Goal: Information Seeking & Learning: Learn about a topic

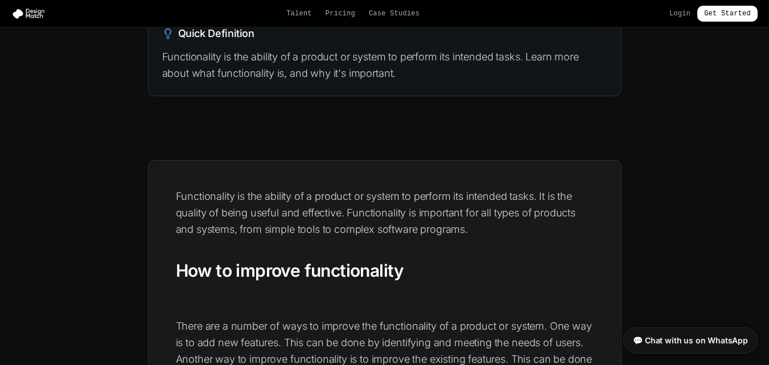
scroll to position [114, 0]
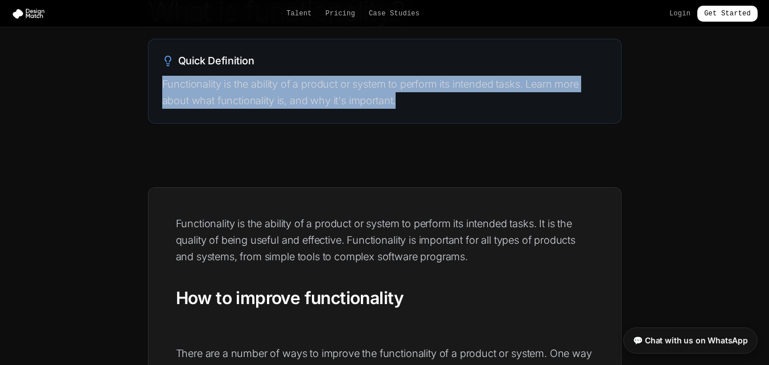
drag, startPoint x: 163, startPoint y: 80, endPoint x: 522, endPoint y: 97, distance: 359.7
click at [522, 97] on p "Functionality is the ability of a product or system to perform its intended tas…" at bounding box center [384, 93] width 445 height 34
click at [465, 114] on div "Quick Definition Functionality is the ability of a product or system to perform…" at bounding box center [385, 81] width 473 height 84
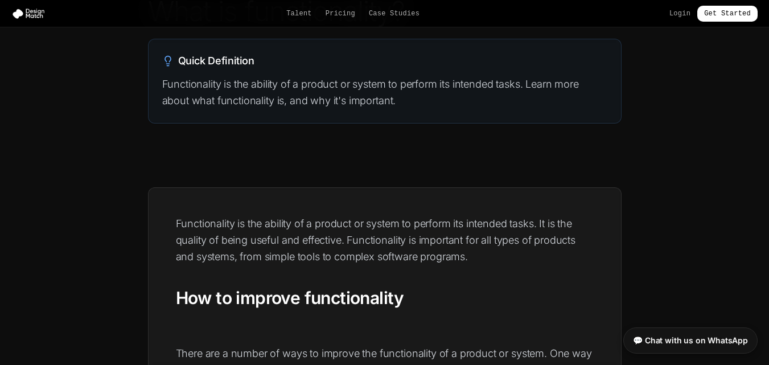
click at [196, 215] on p "Functionality is the ability of a product or system to perform its intended tas…" at bounding box center [385, 240] width 418 height 50
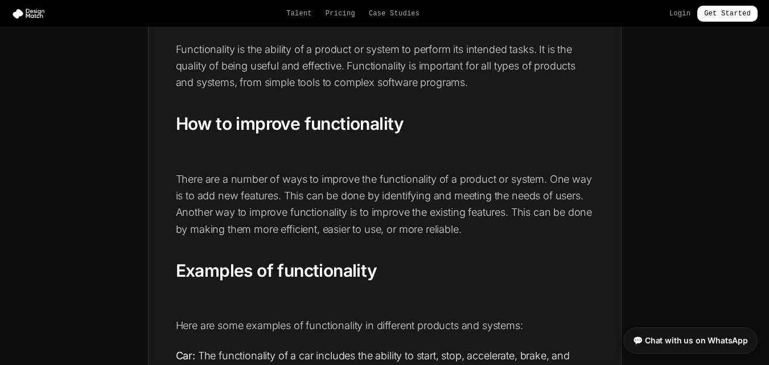
scroll to position [342, 0]
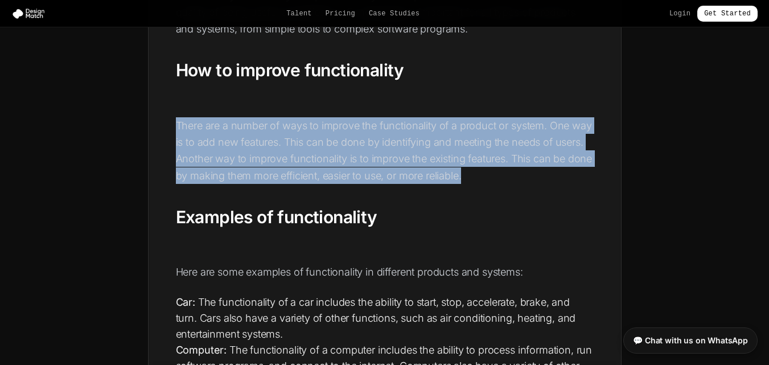
drag, startPoint x: 207, startPoint y: 134, endPoint x: 322, endPoint y: 159, distance: 118.3
click at [501, 174] on p "There are a number of ways to improve the functionality of a product or system.…" at bounding box center [385, 150] width 418 height 67
drag, startPoint x: 177, startPoint y: 126, endPoint x: 458, endPoint y: 166, distance: 284.7
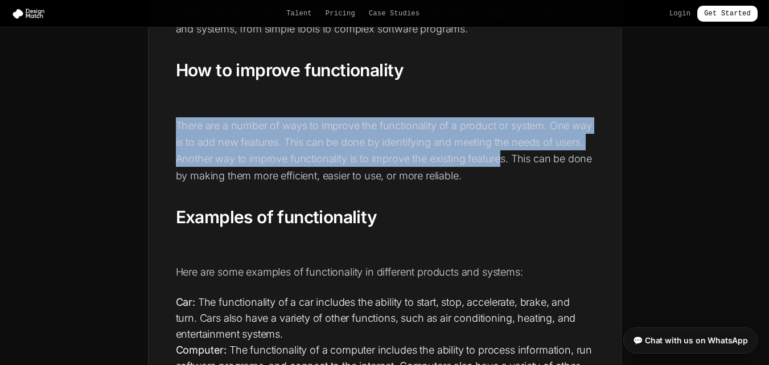
click at [520, 148] on p "There are a number of ways to improve the functionality of a product or system.…" at bounding box center [385, 150] width 418 height 67
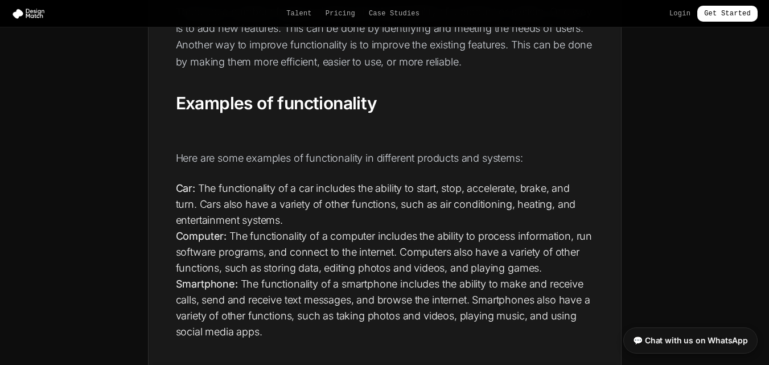
scroll to position [512, 0]
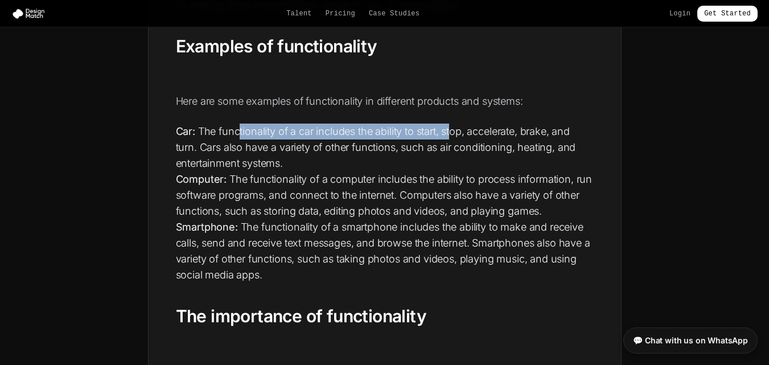
drag, startPoint x: 287, startPoint y: 131, endPoint x: 452, endPoint y: 130, distance: 165.1
click at [452, 130] on li "Car: The functionality of a car includes the ability to start, stop, accelerate…" at bounding box center [385, 148] width 418 height 48
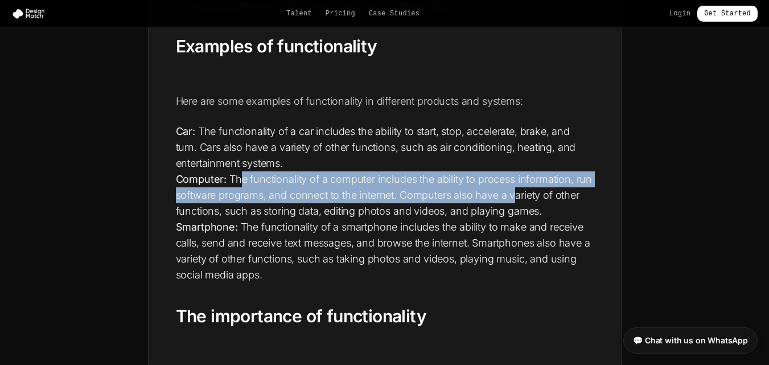
drag, startPoint x: 287, startPoint y: 183, endPoint x: 516, endPoint y: 194, distance: 229.1
click at [516, 194] on li "Computer: The functionality of a computer includes the ability to process infor…" at bounding box center [385, 195] width 418 height 48
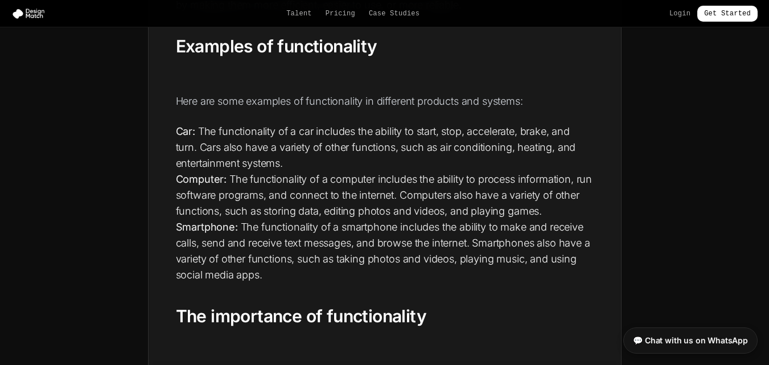
click at [249, 140] on li "Car: The functionality of a car includes the ability to start, stop, accelerate…" at bounding box center [385, 148] width 418 height 48
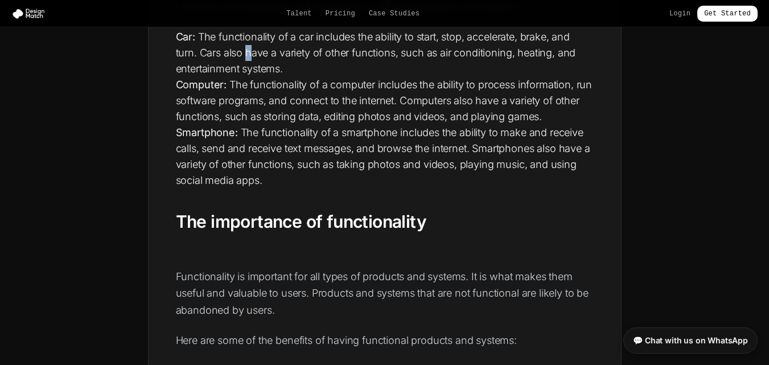
scroll to position [626, 0]
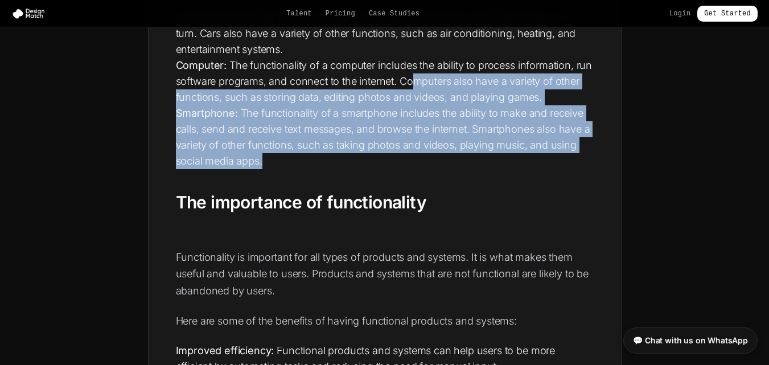
drag, startPoint x: 419, startPoint y: 84, endPoint x: 391, endPoint y: 162, distance: 82.1
click at [391, 162] on ul "Car: The functionality of a car includes the ability to start, stop, accelerate…" at bounding box center [385, 89] width 418 height 159
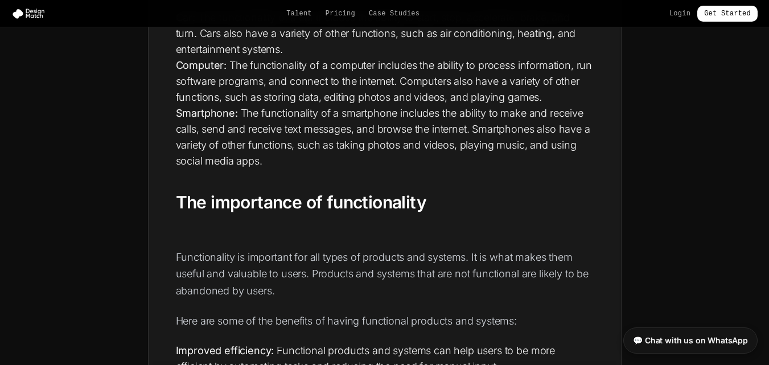
click at [309, 204] on h2 "The importance of functionality" at bounding box center [385, 203] width 418 height 22
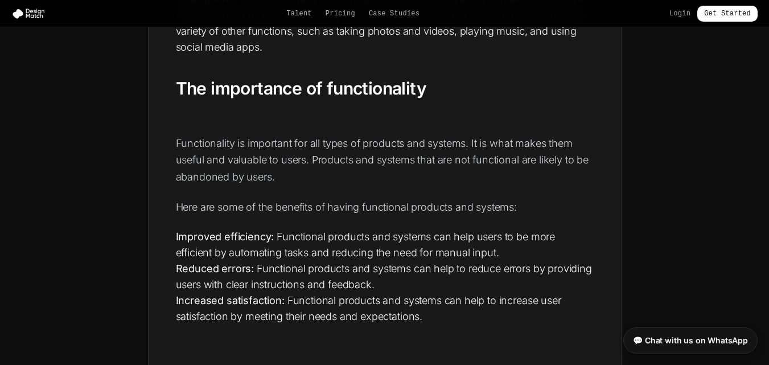
scroll to position [797, 0]
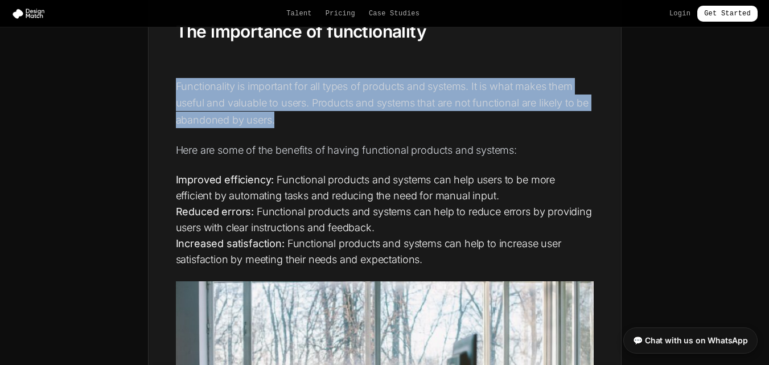
drag, startPoint x: 177, startPoint y: 85, endPoint x: 314, endPoint y: 118, distance: 141.8
click at [314, 118] on p "Functionality is important for all types of products and systems. It is what ma…" at bounding box center [385, 103] width 418 height 50
click at [314, 120] on p "Functionality is important for all types of products and systems. It is what ma…" at bounding box center [385, 103] width 418 height 50
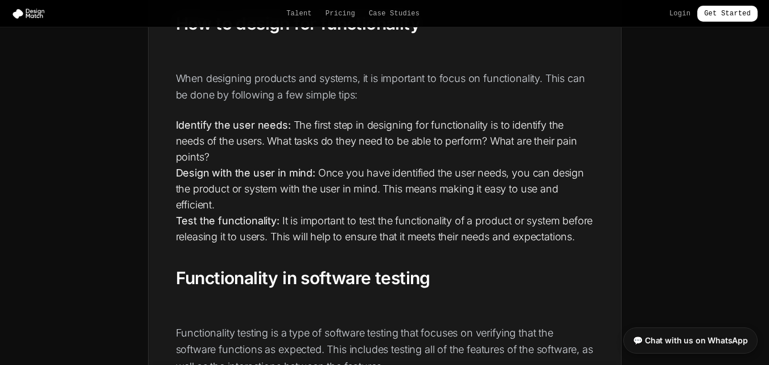
scroll to position [1424, 0]
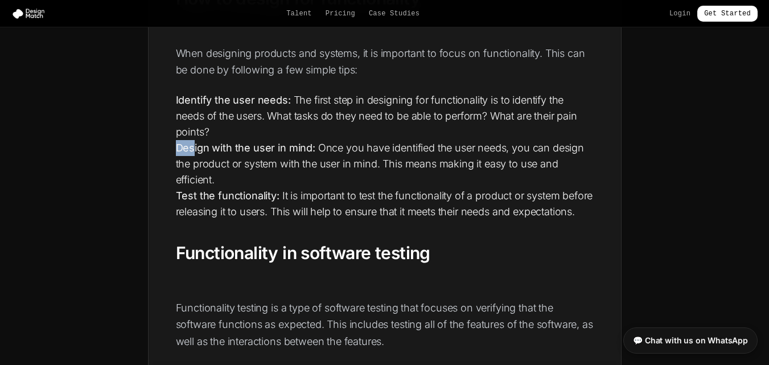
drag, startPoint x: 193, startPoint y: 149, endPoint x: 312, endPoint y: 139, distance: 119.5
click at [312, 139] on ul "Identify the user needs: The first step in designing for functionality is to id…" at bounding box center [385, 156] width 418 height 128
drag, startPoint x: 191, startPoint y: 199, endPoint x: 259, endPoint y: 179, distance: 70.6
click at [256, 188] on li "Test the functionality: It is important to test the functionality of a product …" at bounding box center [385, 204] width 418 height 32
click at [335, 126] on li "Identify the user needs: The first step in designing for functionality is to id…" at bounding box center [385, 116] width 418 height 48
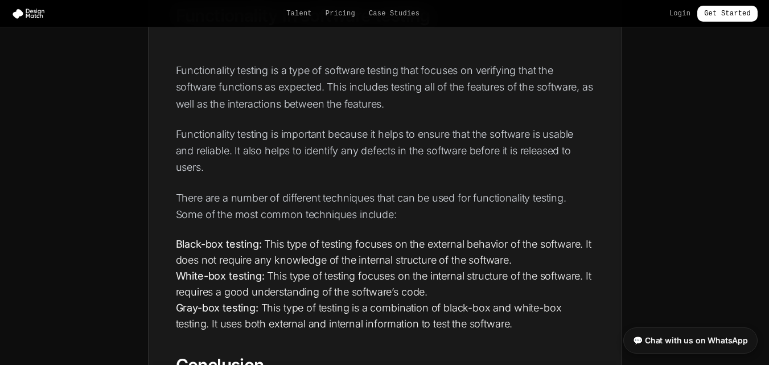
scroll to position [1651, 0]
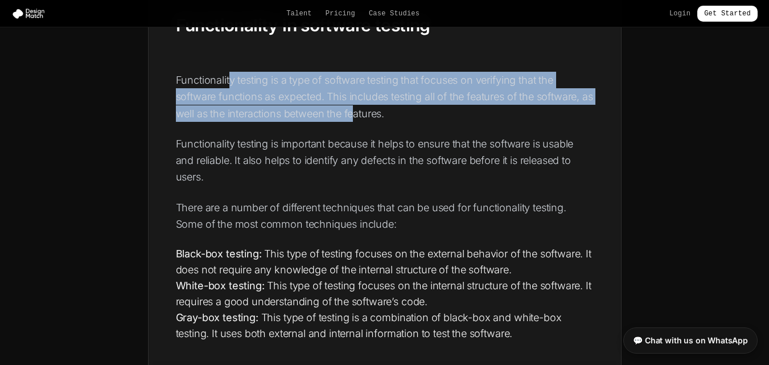
drag, startPoint x: 230, startPoint y: 102, endPoint x: 372, endPoint y: 116, distance: 142.4
click at [370, 122] on p "Functionality testing is a type of software testing that focuses on verifying t…" at bounding box center [385, 97] width 418 height 50
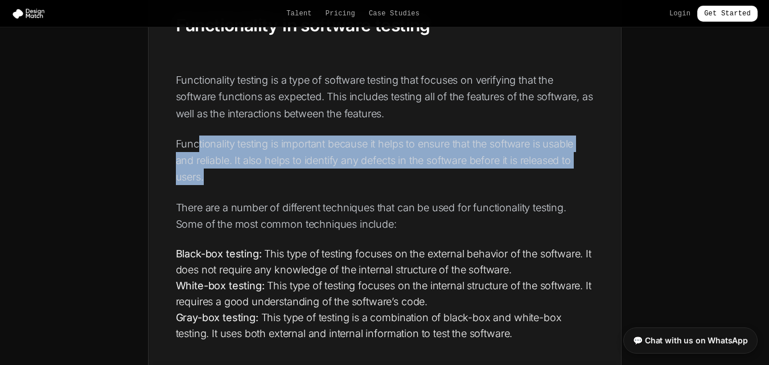
drag, startPoint x: 198, startPoint y: 158, endPoint x: 335, endPoint y: 158, distance: 137.8
click at [338, 186] on p "Functionality testing is important because it helps to ensure that the software…" at bounding box center [385, 161] width 418 height 50
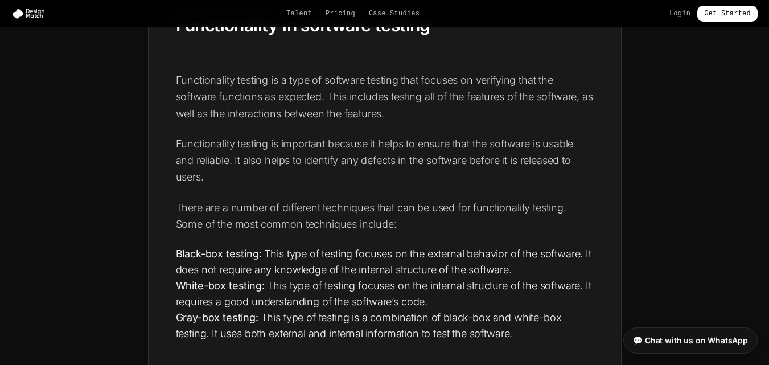
click at [403, 118] on p "Functionality testing is a type of software testing that focuses on verifying t…" at bounding box center [385, 97] width 418 height 50
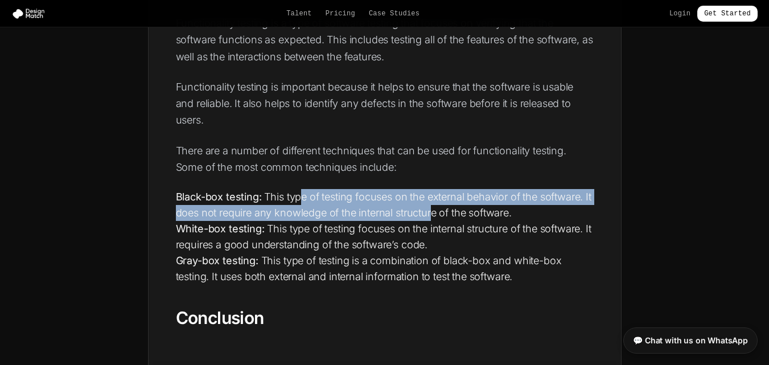
drag, startPoint x: 333, startPoint y: 213, endPoint x: 421, endPoint y: 228, distance: 90.2
click at [430, 221] on li "Black-box testing: This type of testing focuses on the external behavior of the…" at bounding box center [385, 205] width 418 height 32
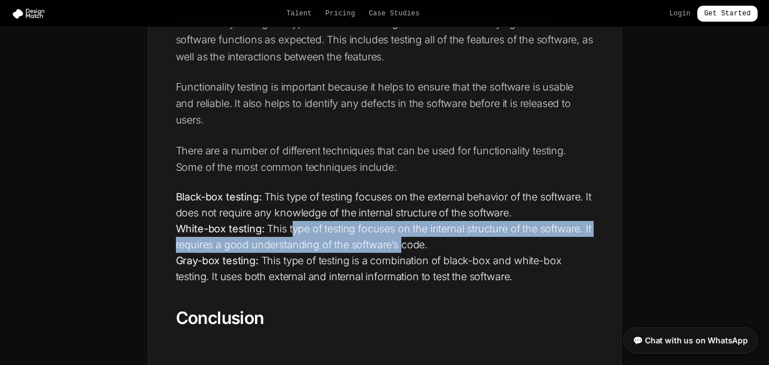
drag, startPoint x: 294, startPoint y: 240, endPoint x: 398, endPoint y: 253, distance: 104.5
click at [401, 253] on li "White-box testing: This type of testing focuses on the internal structure of th…" at bounding box center [385, 237] width 418 height 32
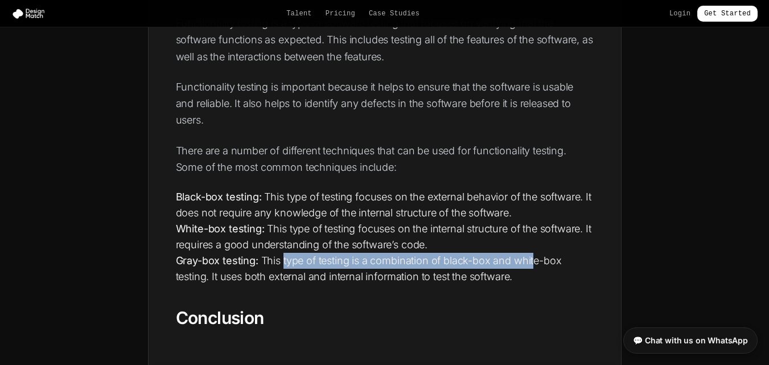
drag, startPoint x: 282, startPoint y: 274, endPoint x: 513, endPoint y: 260, distance: 231.1
click at [519, 266] on ul "Black-box testing: This type of testing focuses on the external behavior of the…" at bounding box center [385, 237] width 418 height 96
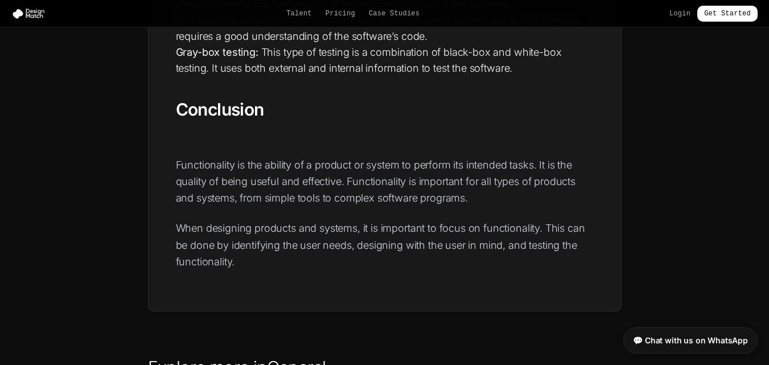
scroll to position [1936, 0]
